Goal: Task Accomplishment & Management: Complete application form

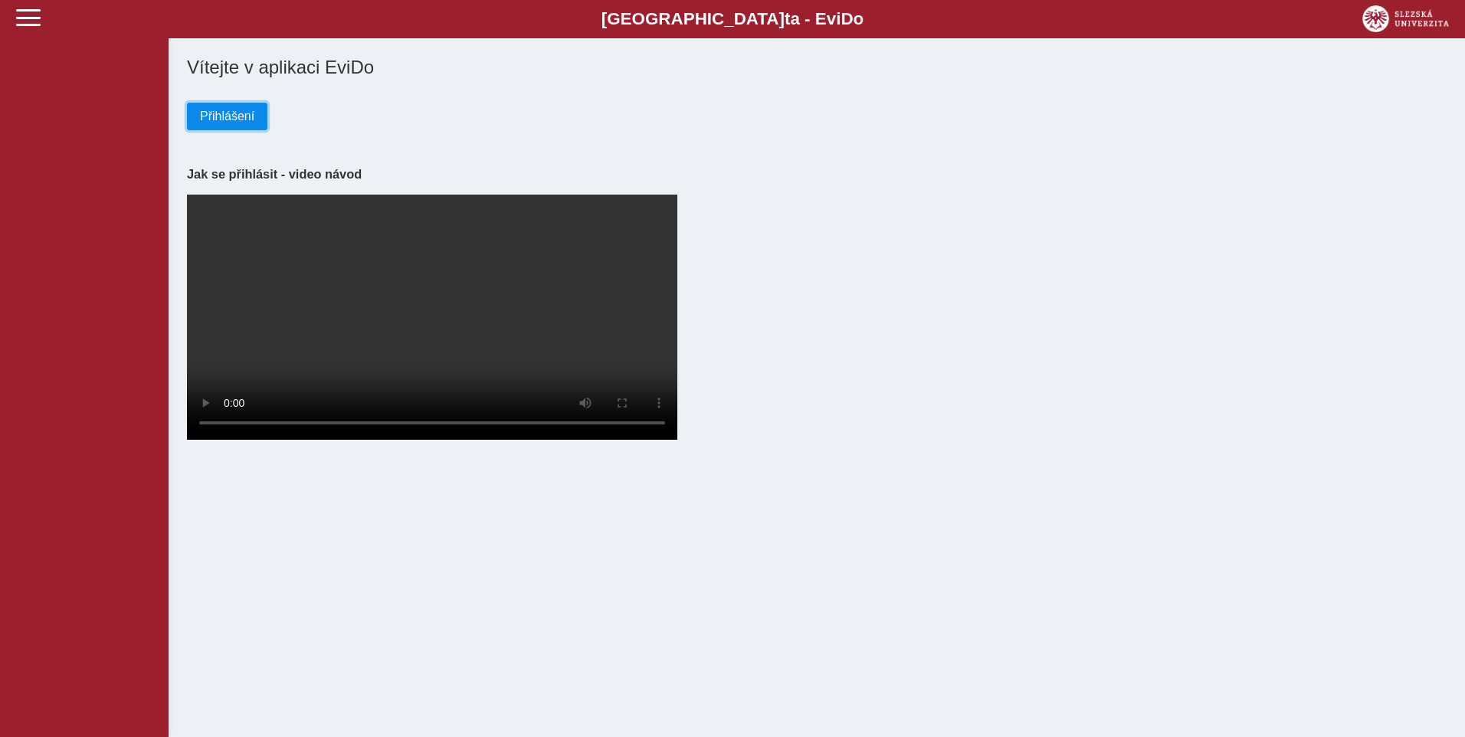
click at [204, 113] on span "Přihlášení" at bounding box center [227, 117] width 54 height 14
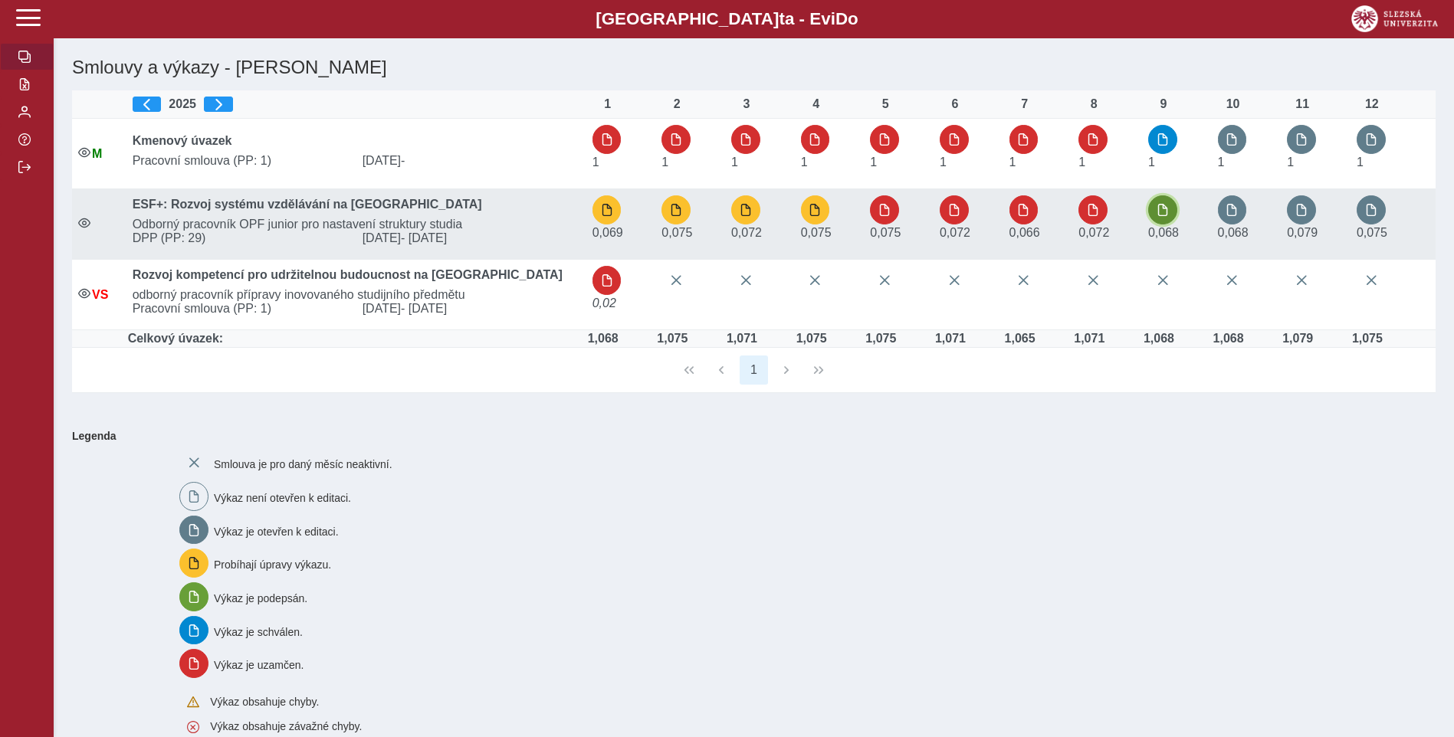
click at [1167, 214] on span "button" at bounding box center [1163, 210] width 12 height 12
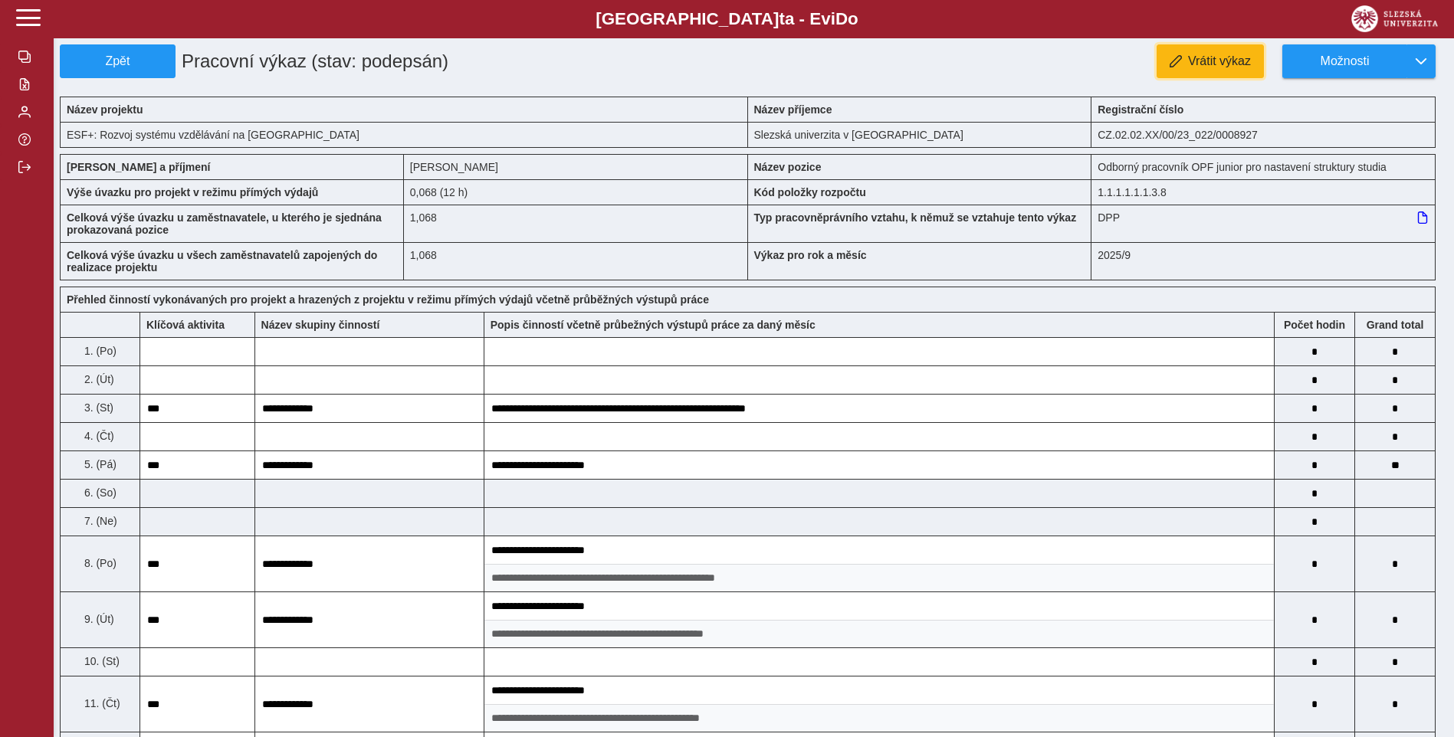
click at [1197, 50] on button "Vrátit výkaz" at bounding box center [1210, 61] width 107 height 34
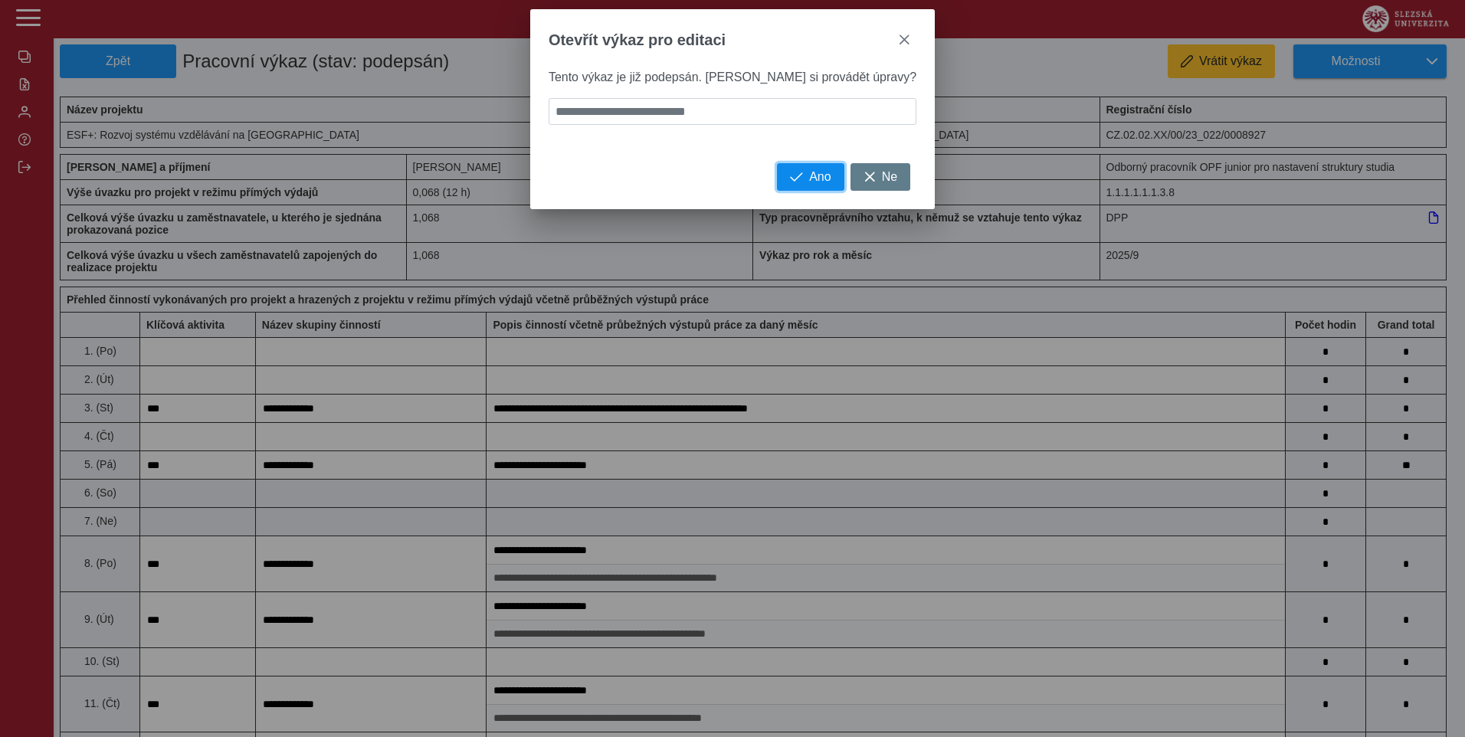
click at [809, 184] on span "Ano" at bounding box center [819, 177] width 21 height 14
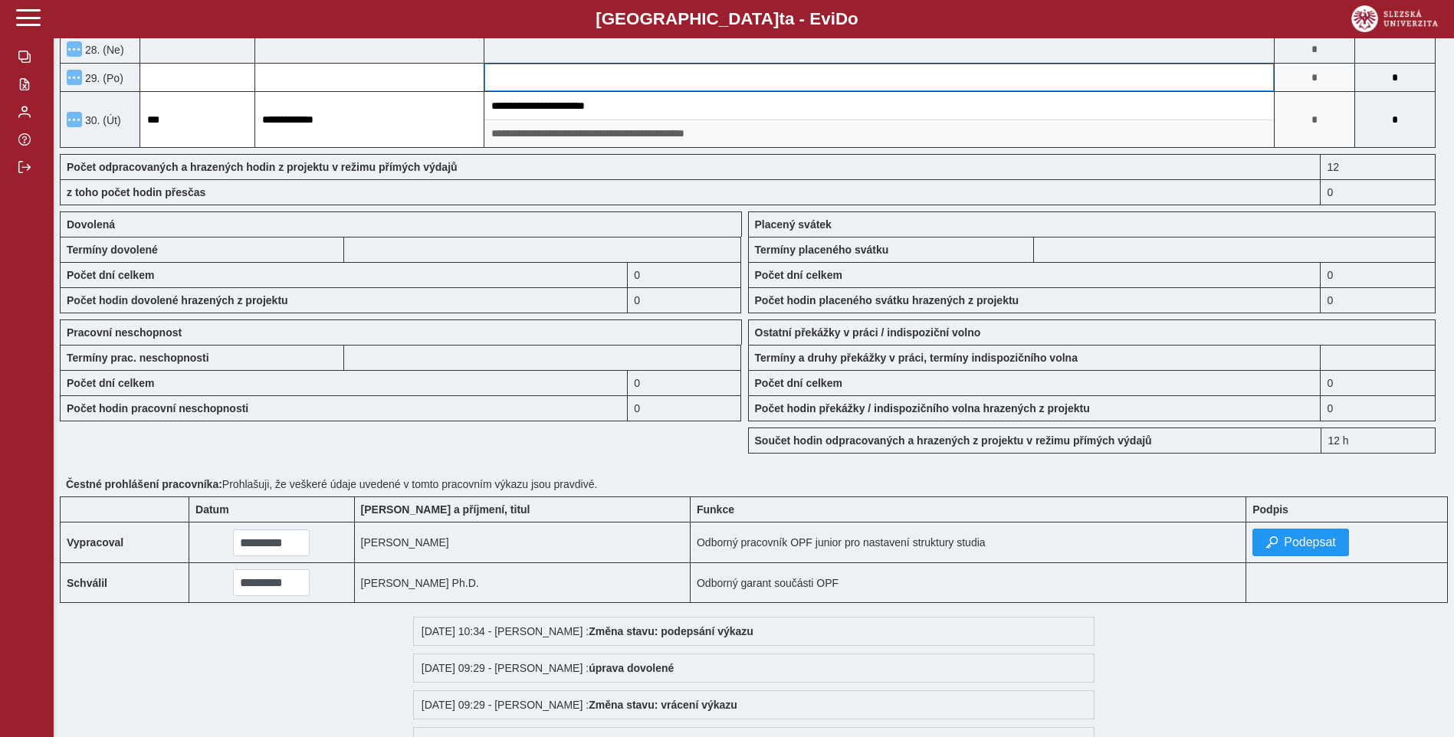
scroll to position [1303, 0]
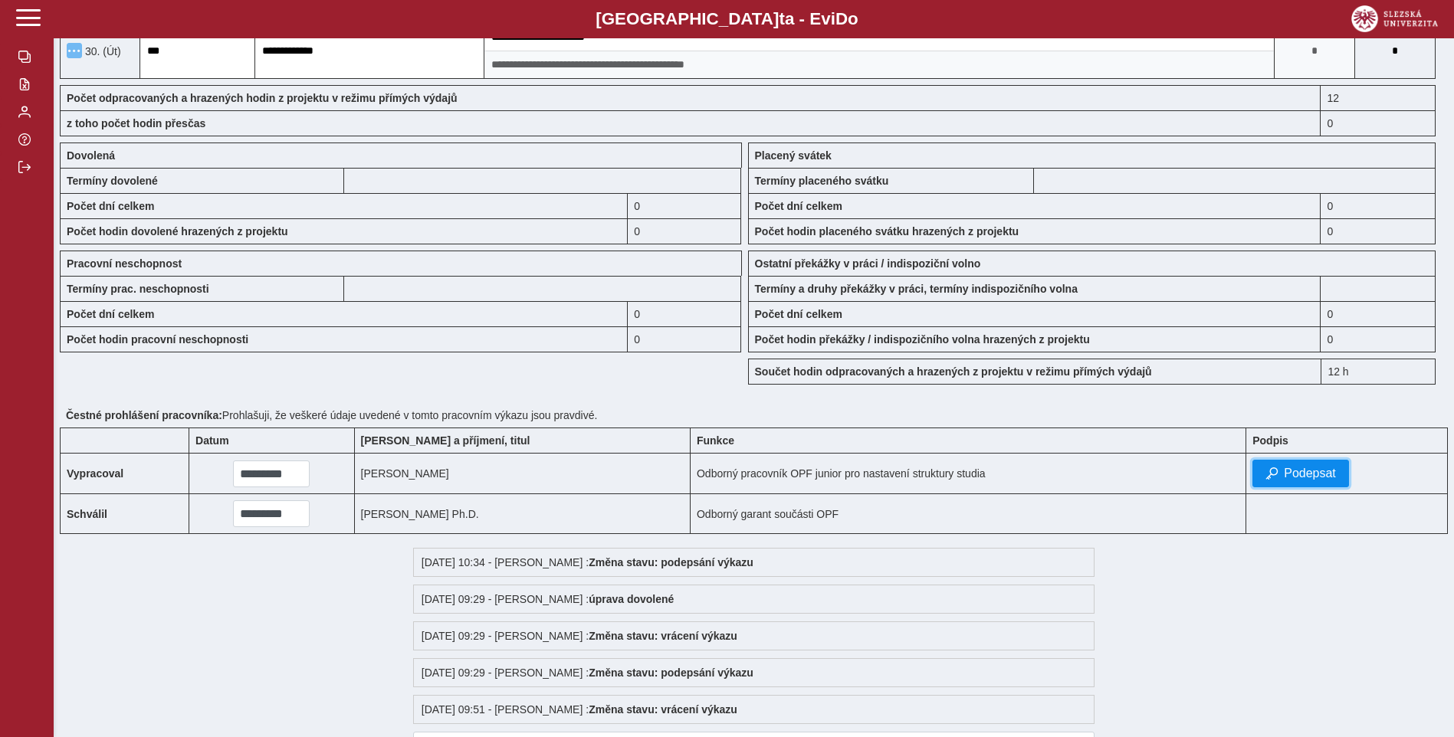
click at [1286, 475] on span "Podepsat" at bounding box center [1310, 474] width 52 height 14
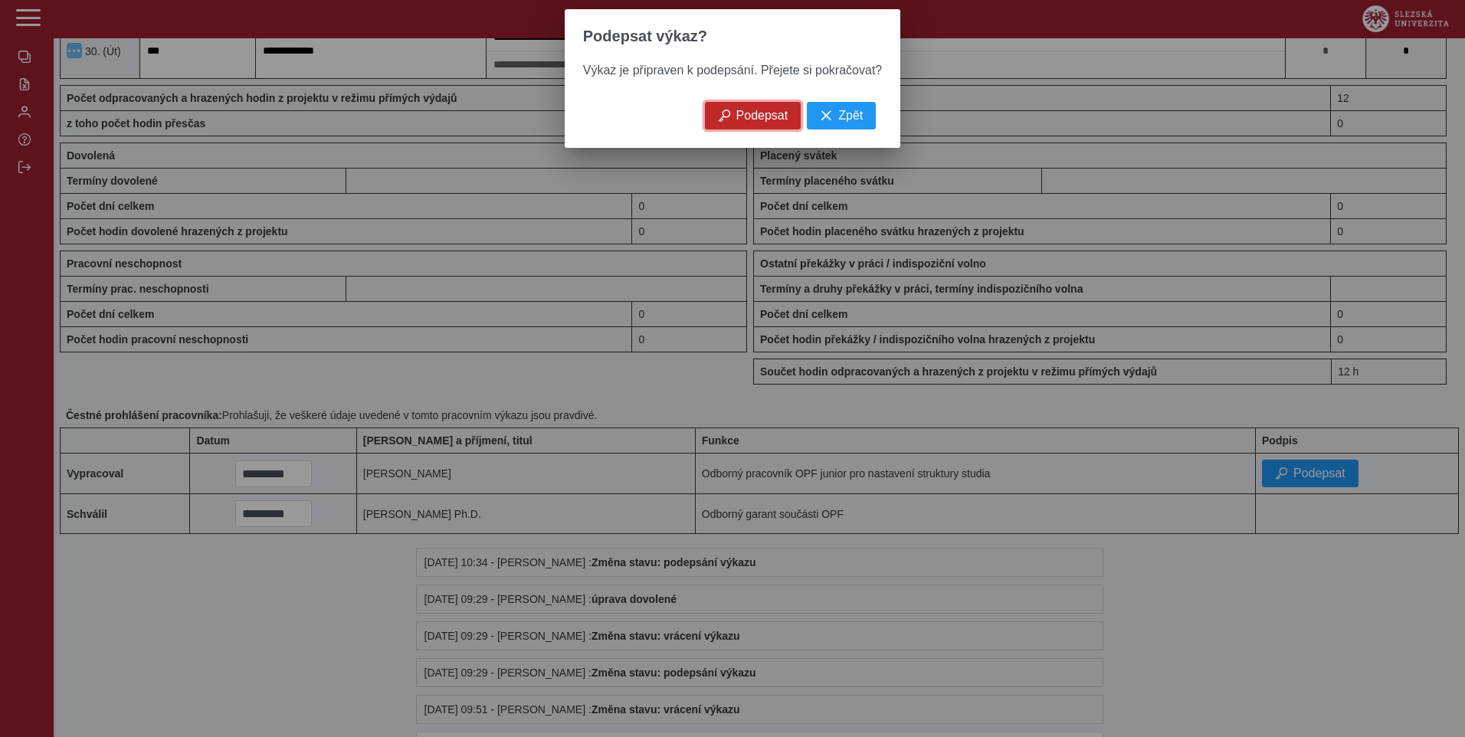
click at [759, 118] on span "Podepsat" at bounding box center [763, 116] width 52 height 14
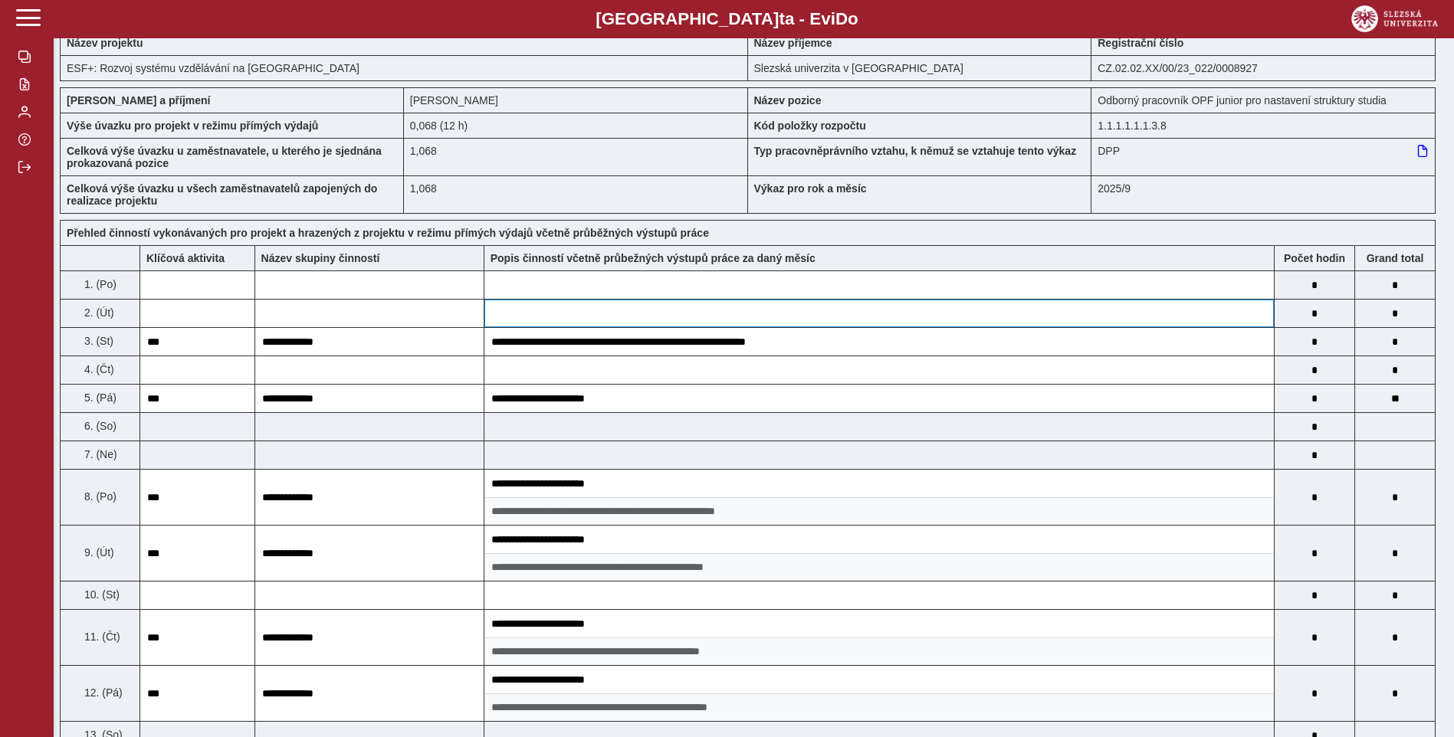
scroll to position [0, 0]
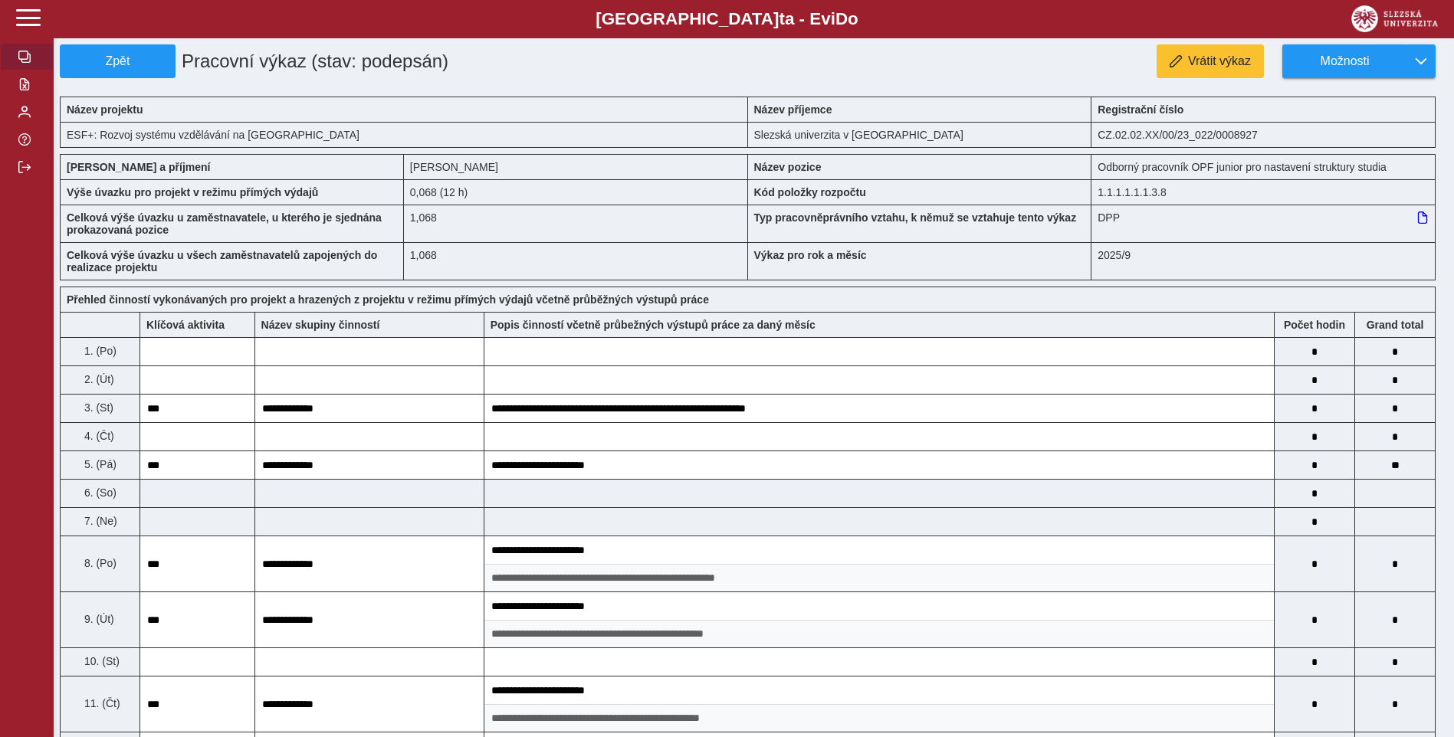
click at [22, 57] on span "button" at bounding box center [24, 57] width 12 height 12
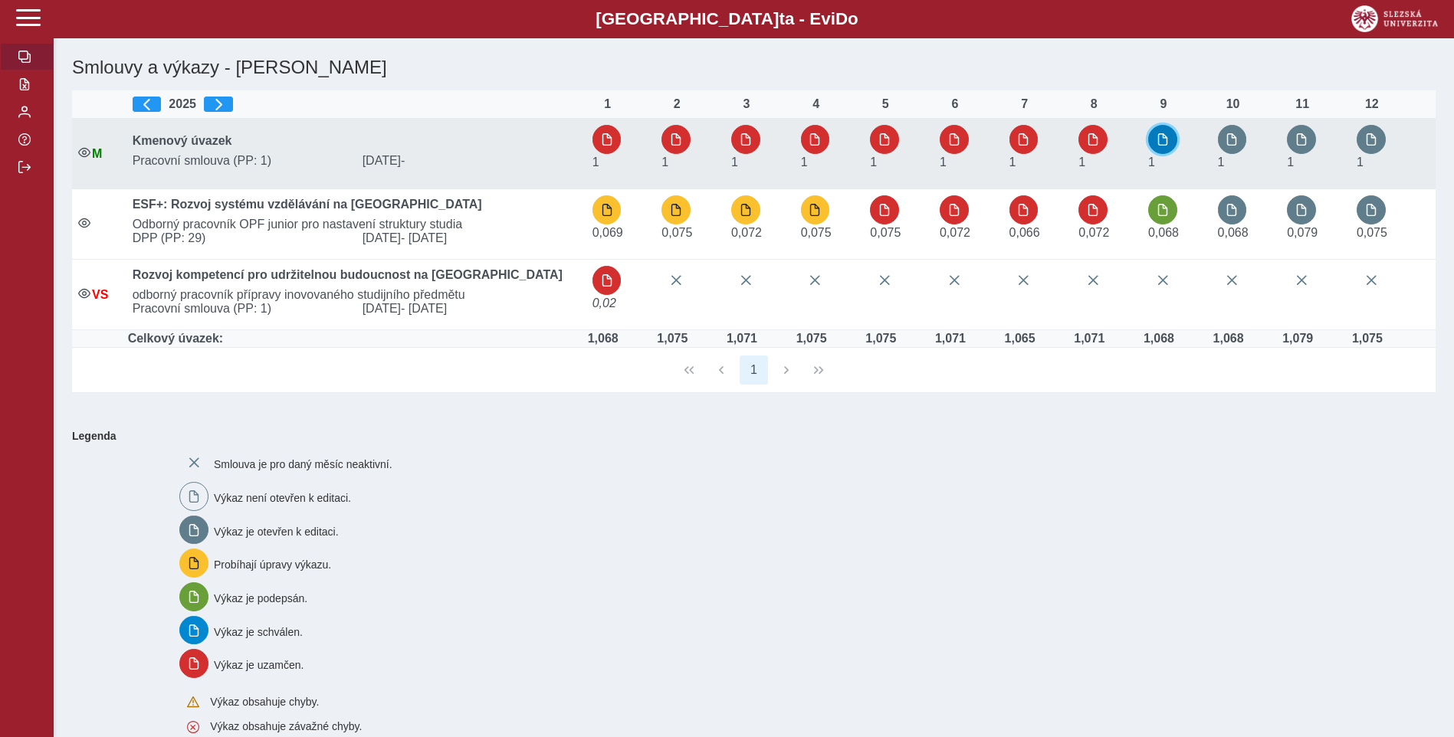
click at [1155, 149] on button "button" at bounding box center [1162, 139] width 29 height 29
